Goal: Transaction & Acquisition: Purchase product/service

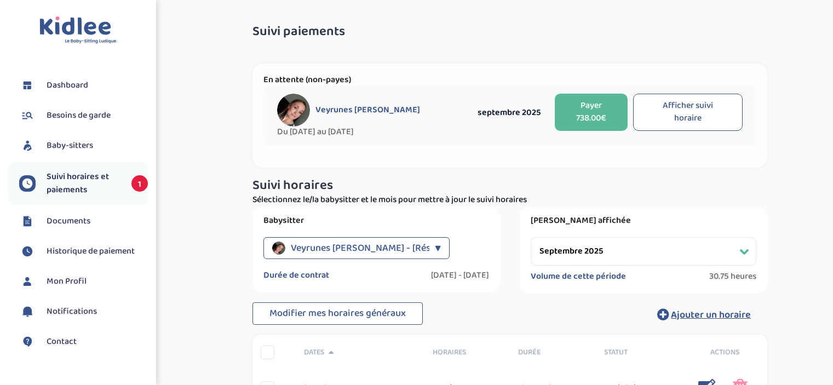
select select "septembre 2025"
click at [85, 179] on span "Suivi horaires et paiements" at bounding box center [84, 183] width 74 height 26
select select "septembre 2025"
click at [584, 123] on button "Payer 738.00€" at bounding box center [591, 112] width 73 height 37
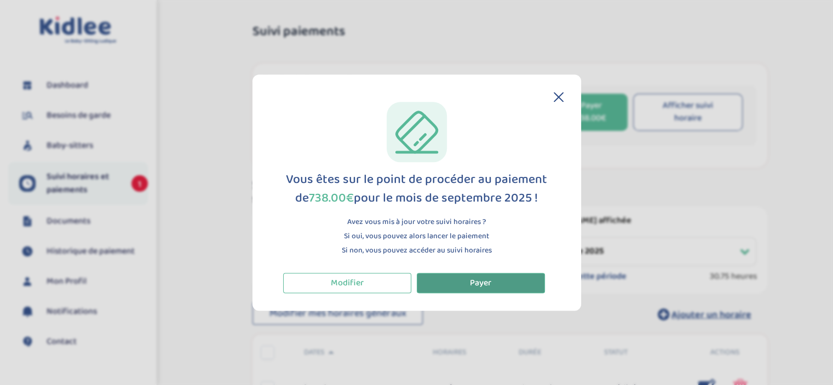
click at [489, 284] on span "Payer" at bounding box center [480, 283] width 21 height 14
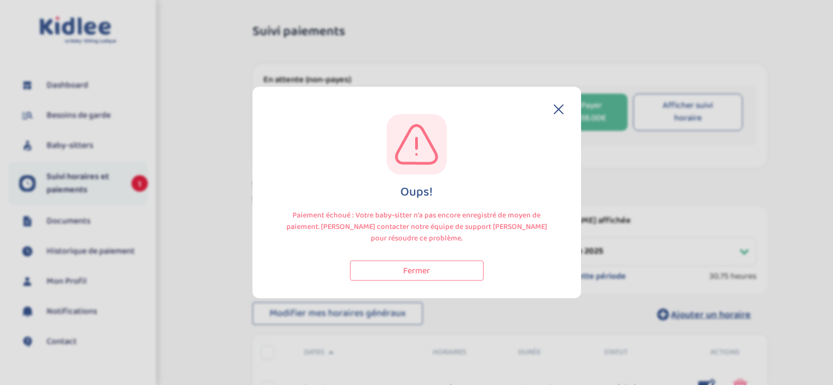
select select "septembre 2025"
click at [559, 114] on div "Oups! Paiement échoué : Votre baby-sitter n'a pas encore enregistré de moyen de…" at bounding box center [417, 197] width 294 height 167
click at [556, 107] on icon at bounding box center [558, 109] width 9 height 9
